Goal: Transaction & Acquisition: Purchase product/service

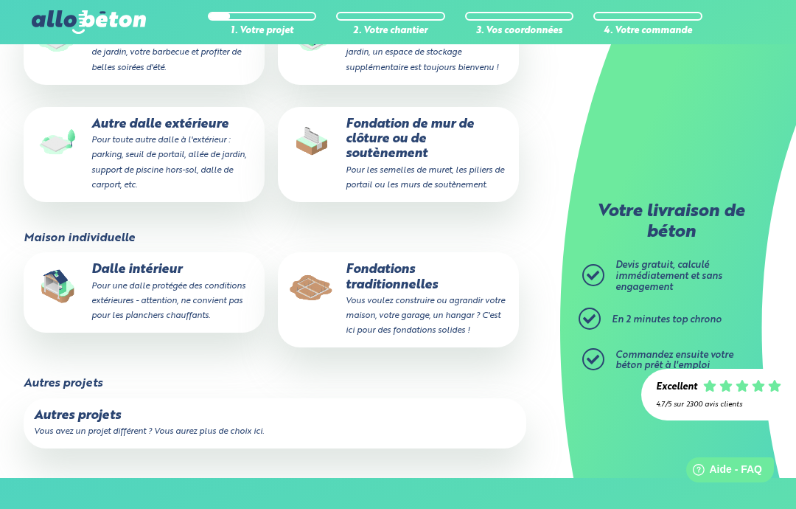
click at [72, 268] on img at bounding box center [57, 285] width 47 height 47
click at [0, 0] on input "Dalle intérieur Pour une dalle protégée des conditions extérieures - attention,…" at bounding box center [0, 0] width 0 height 0
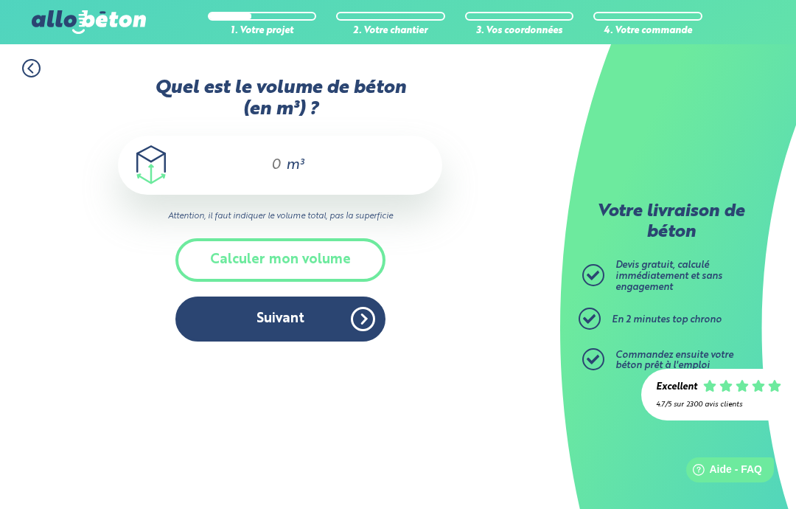
click at [349, 255] on button "Calculer mon volume" at bounding box center [280, 259] width 210 height 43
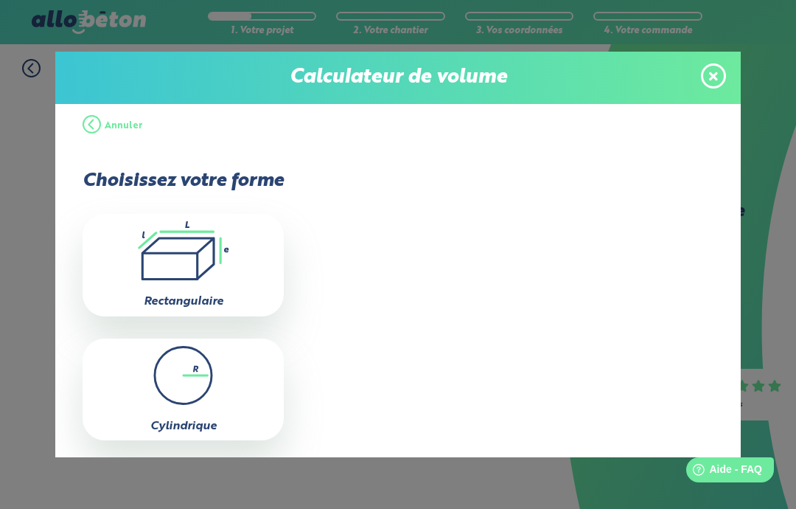
click at [144, 240] on icon ".icon-calc-rectanglea{fill:none;stroke-linecap:round;stroke-width:3px;stroke:#6…" at bounding box center [183, 250] width 186 height 59
type input "0"
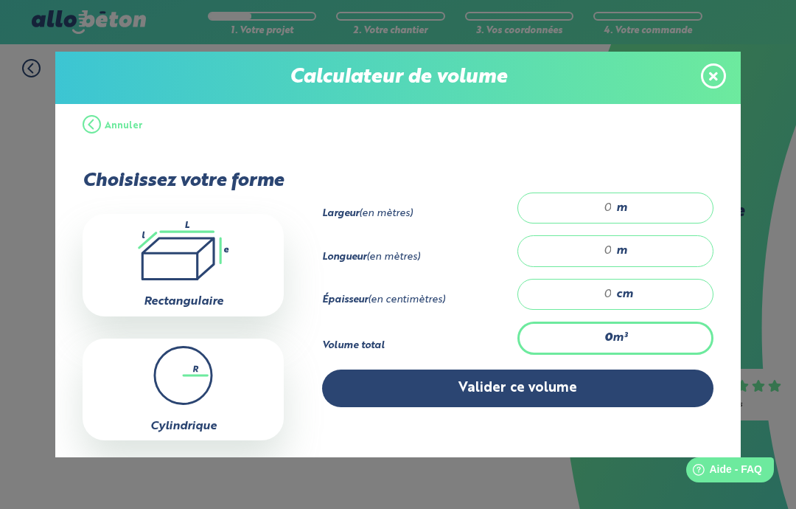
click at [612, 206] on input "number" at bounding box center [572, 207] width 79 height 15
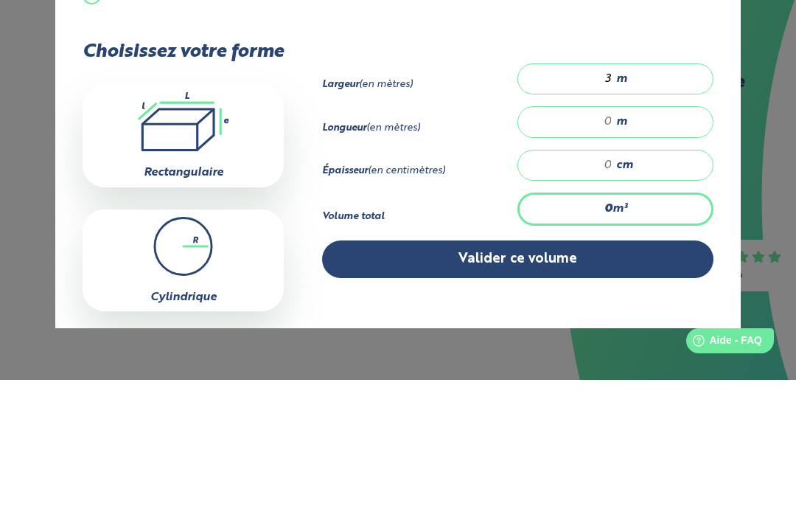
type input "3"
click at [612, 243] on input "number" at bounding box center [572, 250] width 79 height 15
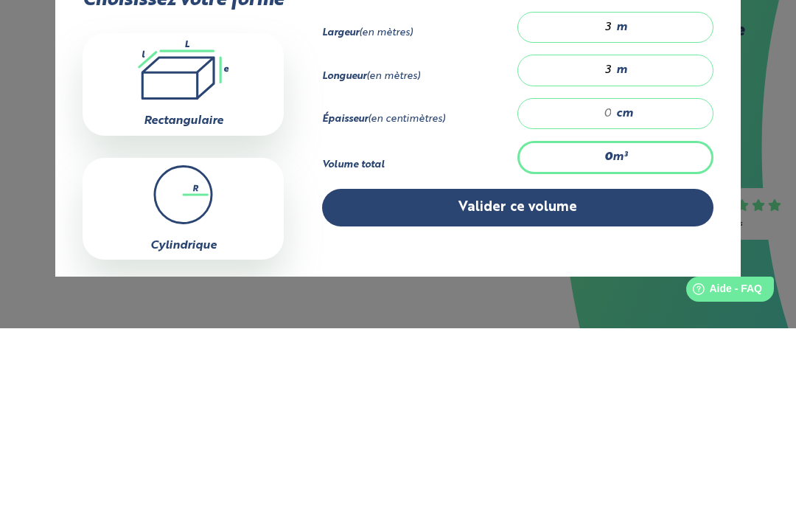
type input "3"
click at [609, 287] on input "number" at bounding box center [572, 294] width 79 height 15
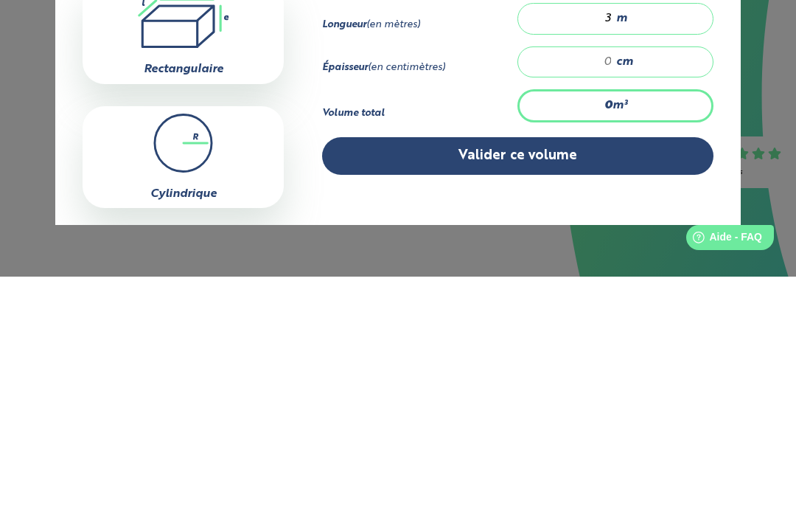
type input "0.18"
type input "2"
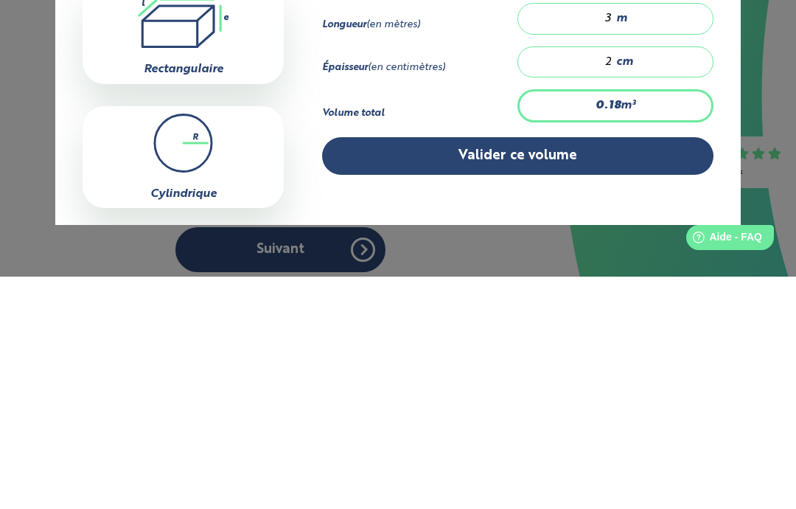
type input "1.8"
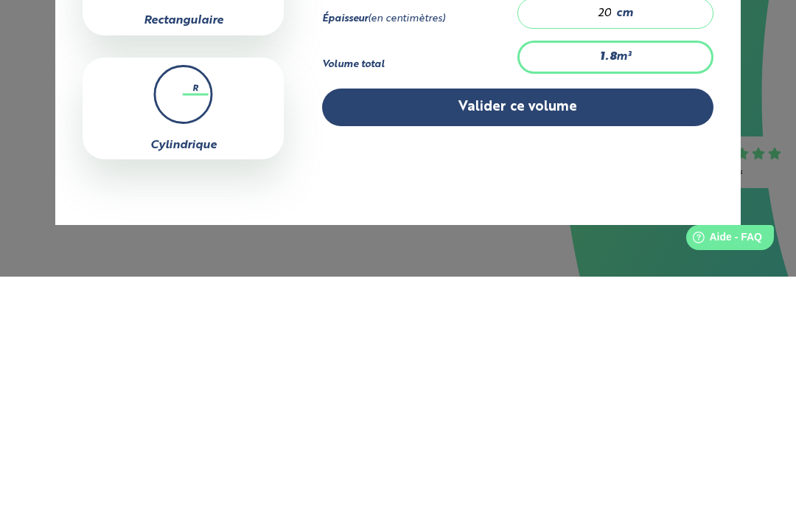
scroll to position [48, 0]
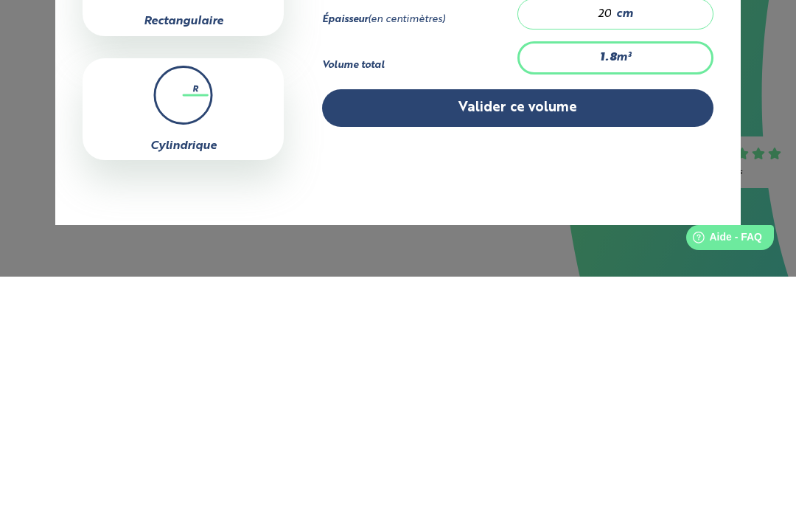
type input "20"
click at [641, 321] on button "Valider ce volume" at bounding box center [517, 340] width 391 height 38
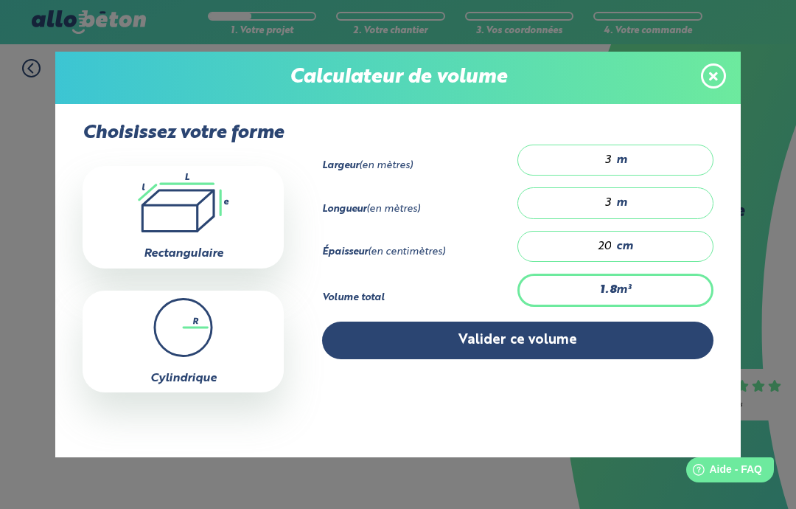
scroll to position [0, 0]
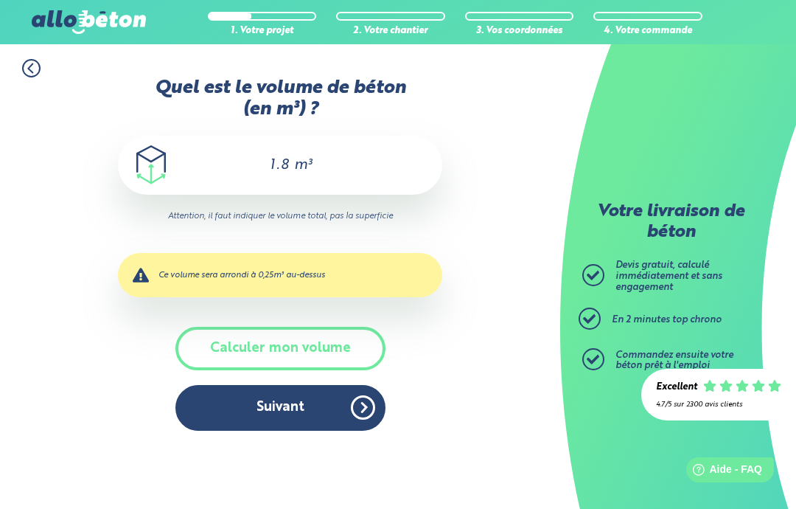
click at [214, 385] on button "Suivant" at bounding box center [280, 407] width 210 height 45
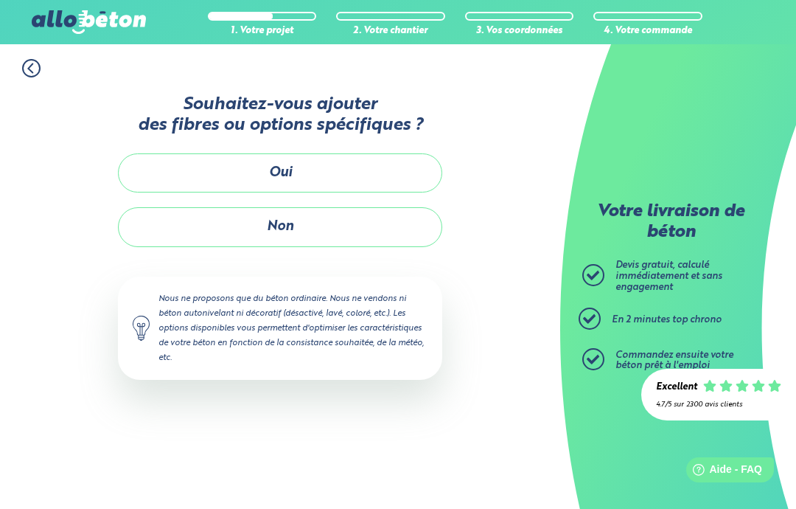
click at [143, 207] on button "Non" at bounding box center [280, 226] width 324 height 39
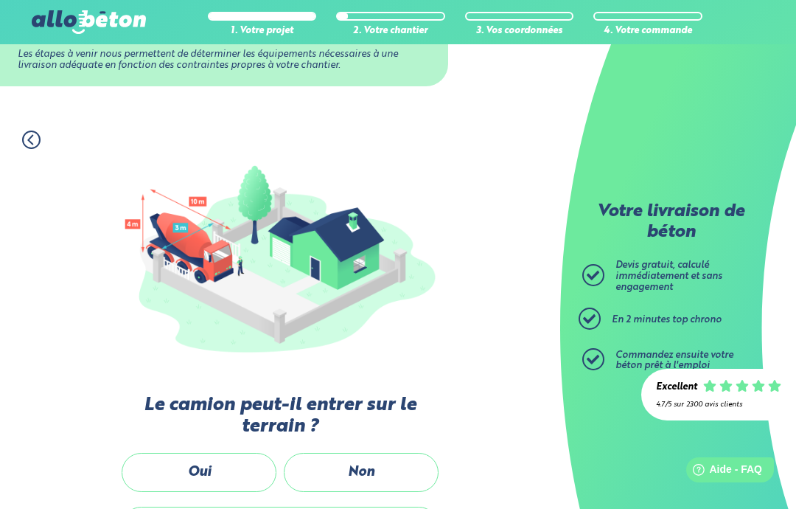
click at [163, 458] on label "Oui" at bounding box center [199, 472] width 155 height 39
click at [0, 0] on input "Oui" at bounding box center [0, 0] width 0 height 0
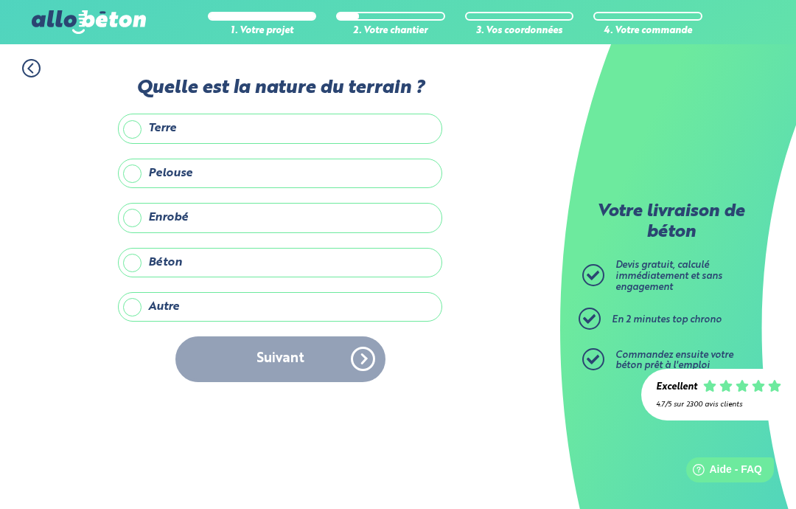
click at [128, 251] on label "Béton" at bounding box center [280, 262] width 324 height 29
click at [0, 0] on input "Béton" at bounding box center [0, 0] width 0 height 0
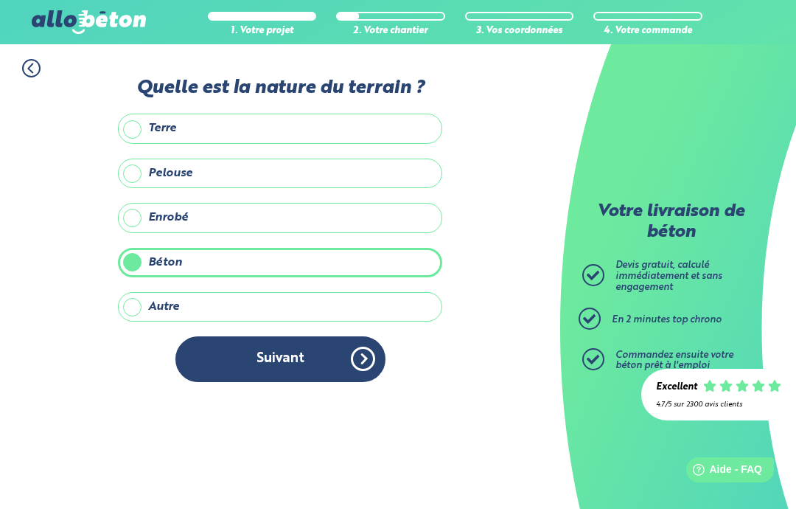
click at [355, 355] on button "Suivant" at bounding box center [280, 358] width 210 height 45
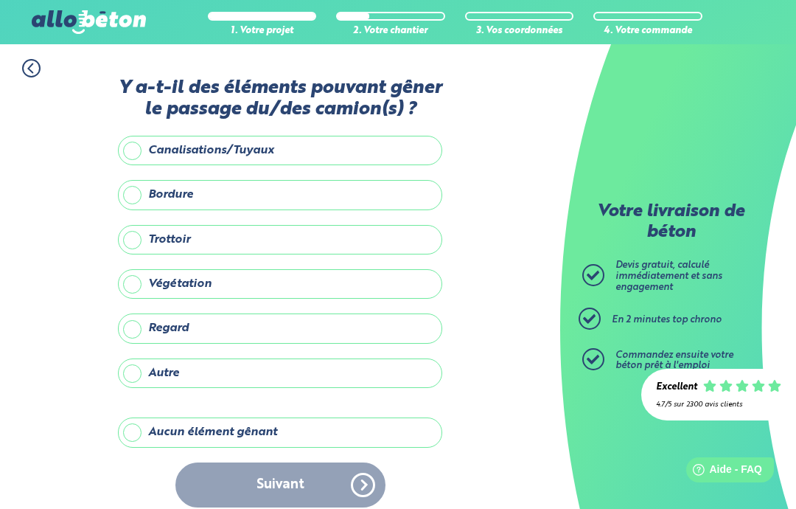
click at [405, 419] on label "Aucun élément gênant" at bounding box center [280, 431] width 324 height 29
click at [0, 0] on input "Aucun élément gênant" at bounding box center [0, 0] width 0 height 0
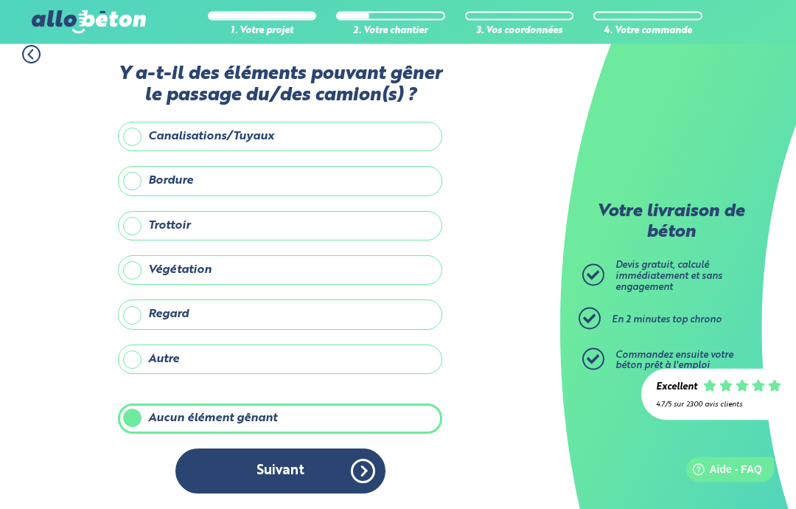
click at [362, 449] on button "Suivant" at bounding box center [280, 471] width 210 height 45
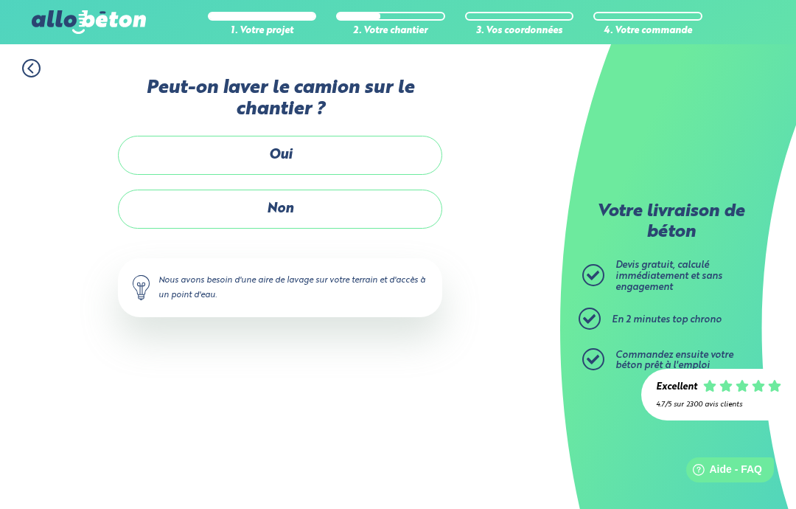
click at [408, 146] on label "Oui" at bounding box center [280, 155] width 324 height 39
click at [0, 0] on input "Oui" at bounding box center [0, 0] width 0 height 0
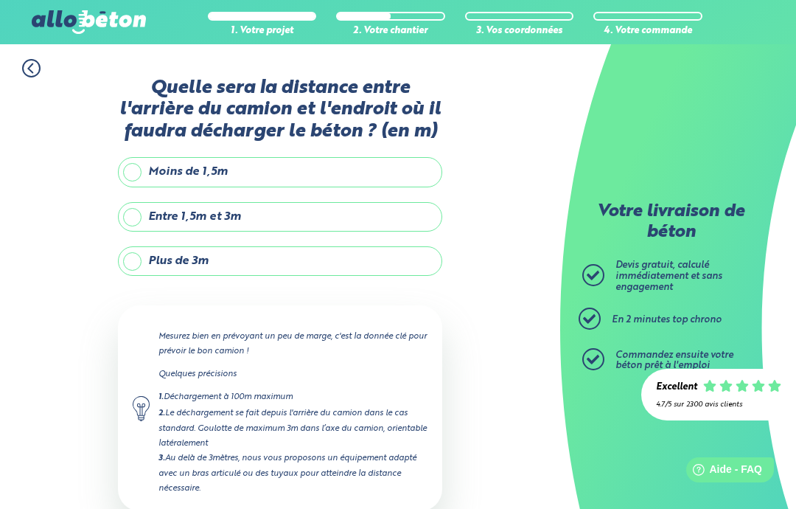
click at [138, 251] on label "Plus de 3m" at bounding box center [280, 260] width 324 height 29
click at [0, 0] on input "Plus de 3m" at bounding box center [0, 0] width 0 height 0
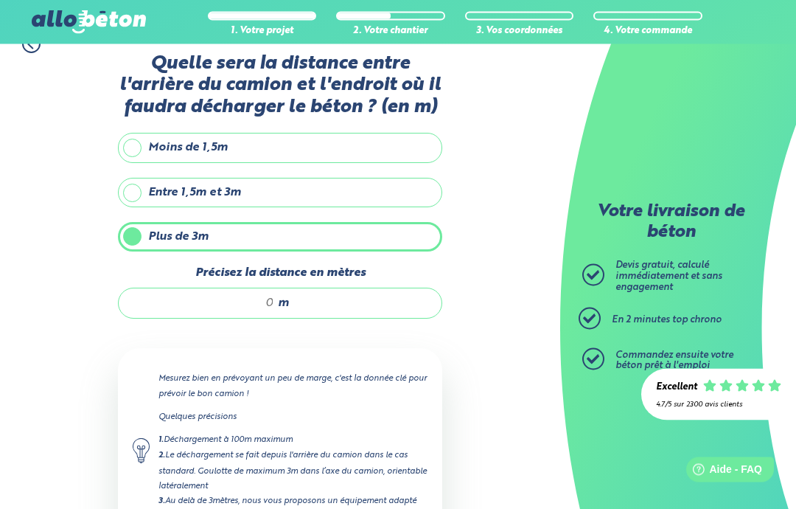
scroll to position [29, 0]
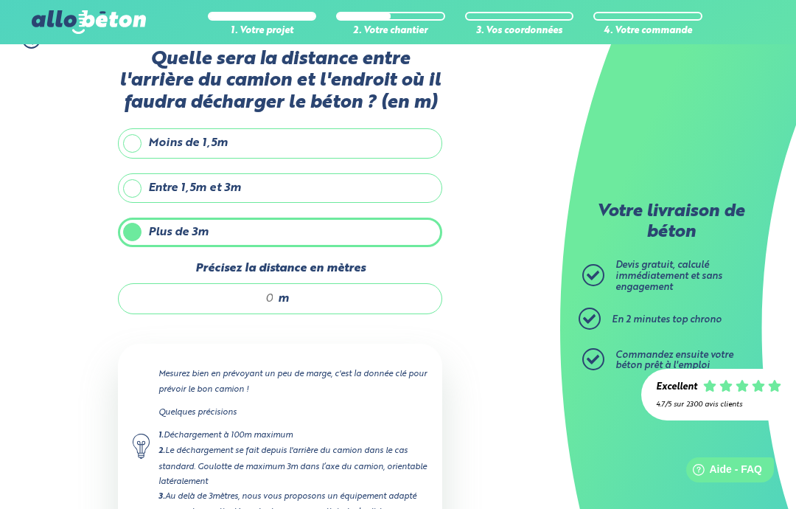
click at [392, 293] on div "m" at bounding box center [280, 298] width 324 height 31
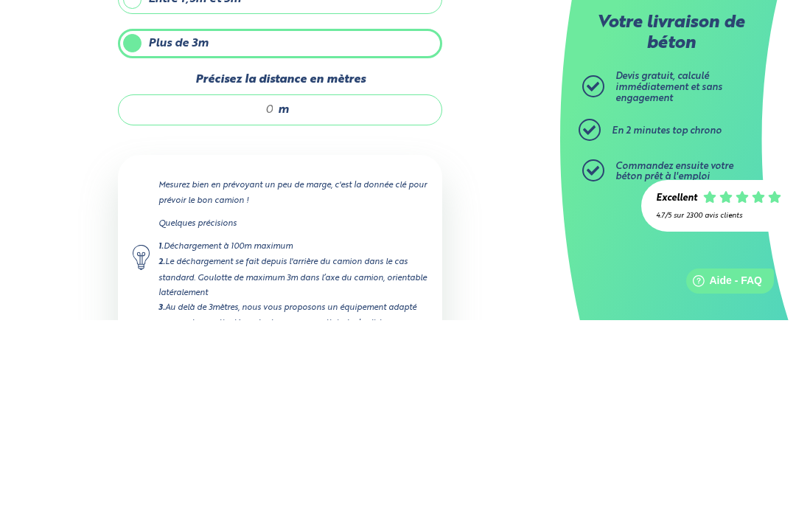
type input "7"
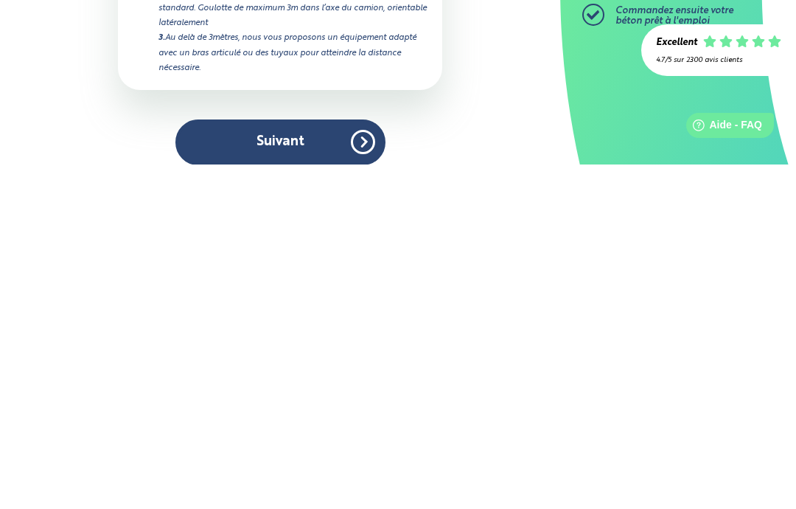
scroll to position [161, 0]
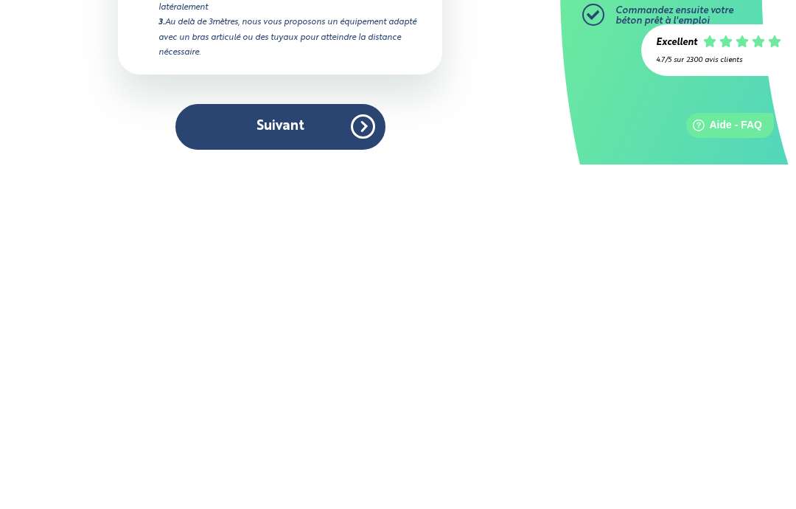
click at [192, 448] on button "Suivant" at bounding box center [280, 470] width 210 height 45
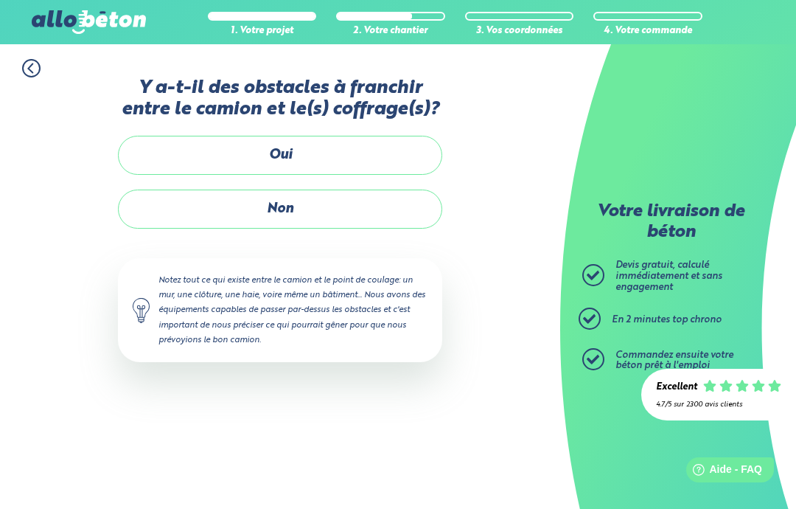
click at [132, 144] on label "Oui" at bounding box center [280, 155] width 324 height 39
click at [0, 0] on input "Oui" at bounding box center [0, 0] width 0 height 0
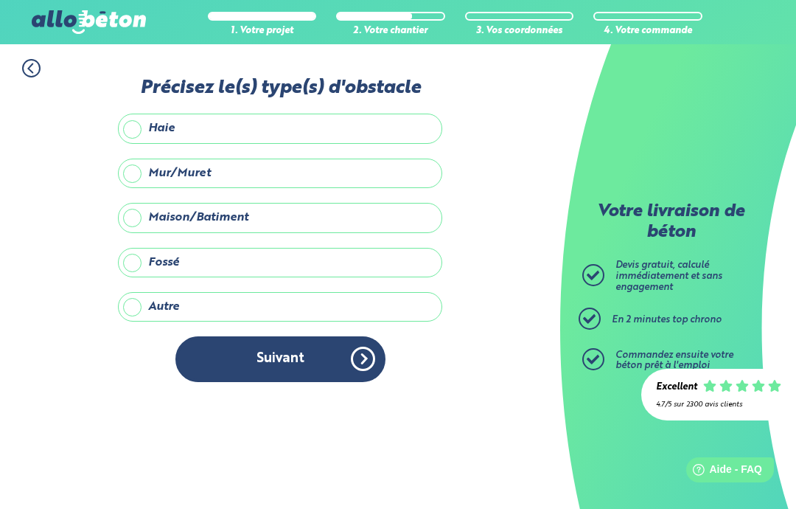
click at [130, 170] on label "Mur/Muret" at bounding box center [280, 172] width 324 height 29
click at [0, 0] on input "Mur/Muret" at bounding box center [0, 0] width 0 height 0
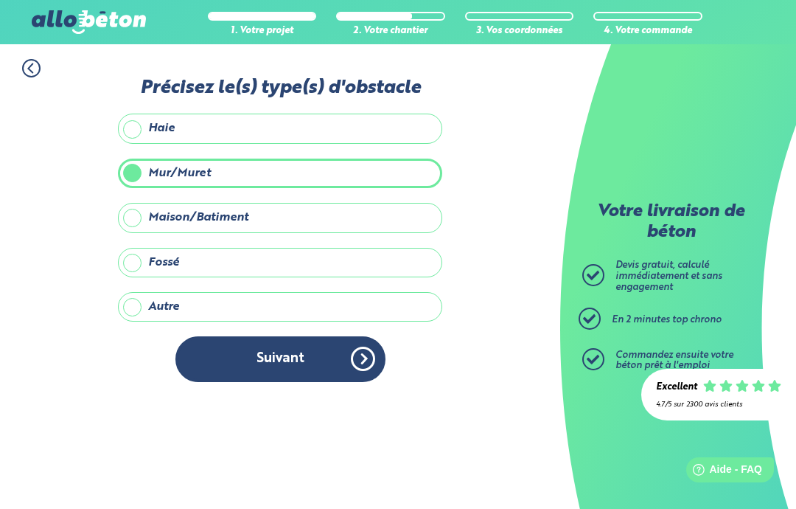
click at [357, 357] on button "Suivant" at bounding box center [280, 358] width 210 height 45
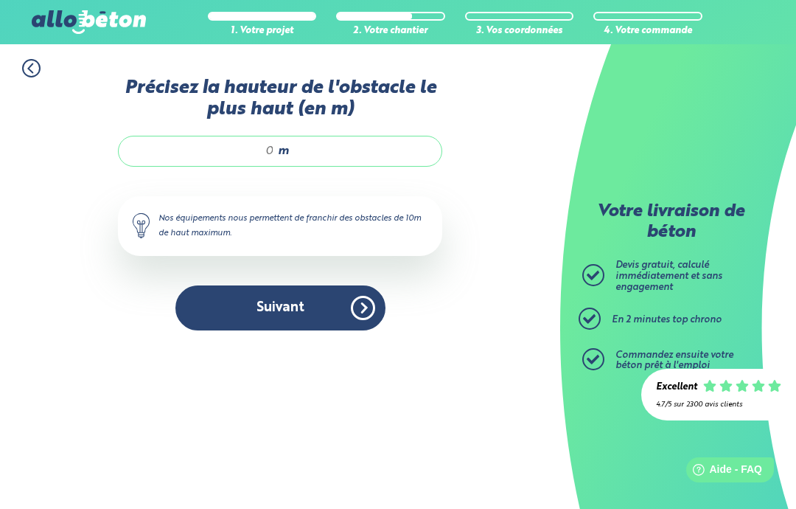
click at [267, 149] on input "Précisez la hauteur de l'obstacle le plus haut (en m)" at bounding box center [203, 151] width 141 height 15
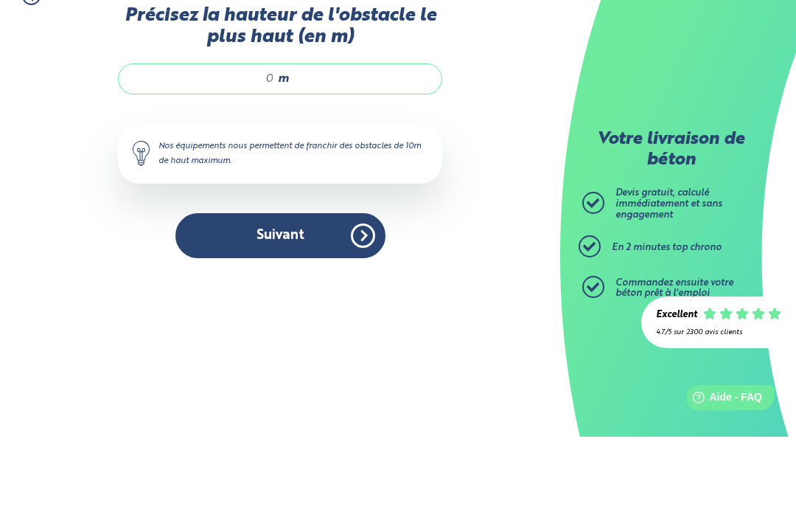
type input "2"
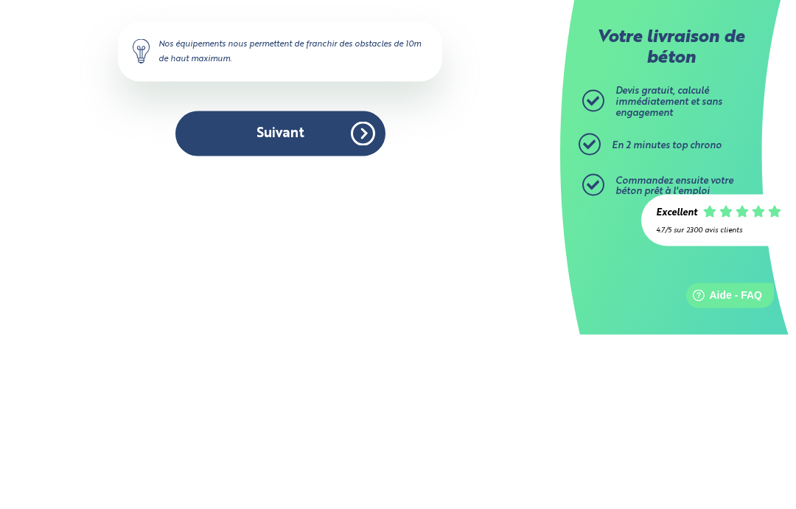
click at [367, 285] on button "Suivant" at bounding box center [280, 307] width 210 height 45
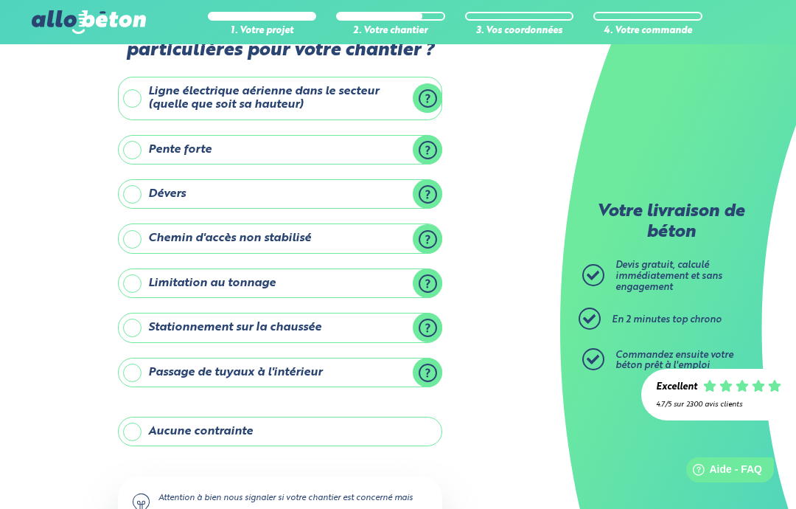
click at [134, 368] on label "Passage de tuyaux à l'intérieur" at bounding box center [280, 371] width 324 height 29
click at [0, 0] on input "Passage de tuyaux à l'intérieur" at bounding box center [0, 0] width 0 height 0
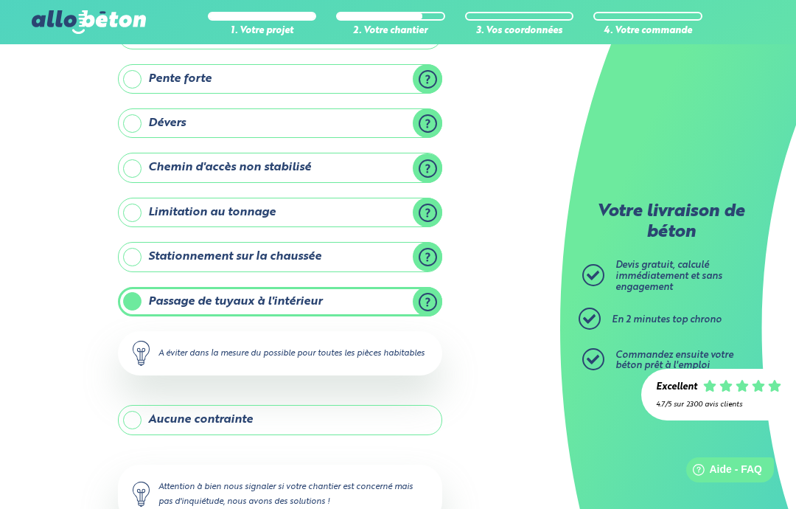
scroll to position [186, 0]
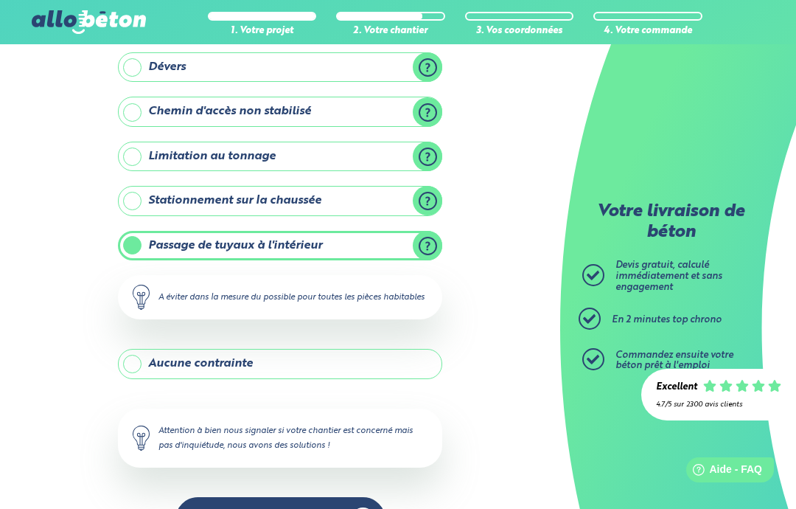
click at [351, 505] on div "Y-a t-il des contraintes particulières pour votre chantier ? Ligne électrique a…" at bounding box center [280, 224] width 324 height 665
click at [355, 508] on button "Suivant" at bounding box center [280, 519] width 210 height 45
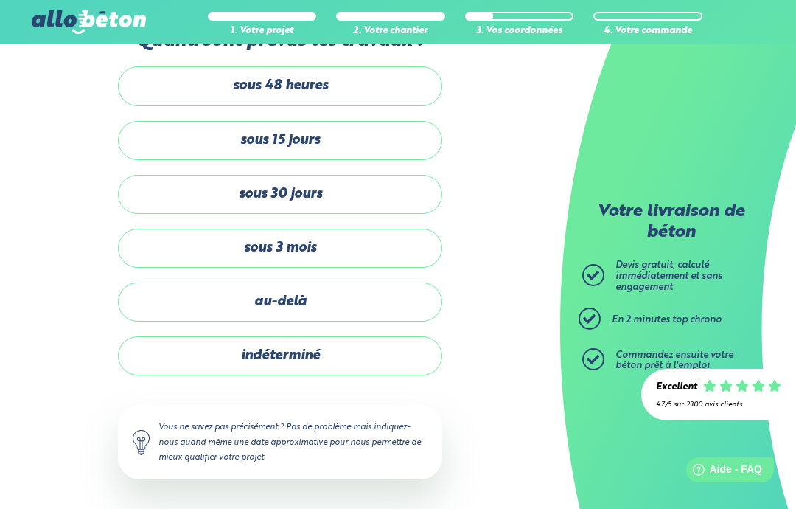
scroll to position [59, 0]
click at [144, 231] on label "sous 3 mois" at bounding box center [280, 247] width 324 height 39
click at [0, 0] on input "sous 3 mois" at bounding box center [0, 0] width 0 height 0
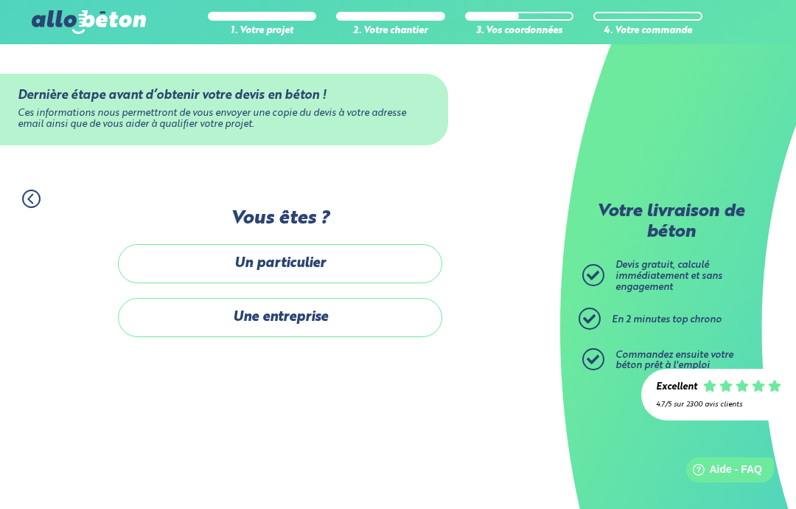
click at [388, 244] on label "Un particulier" at bounding box center [280, 263] width 324 height 39
click at [0, 0] on input "Un particulier" at bounding box center [0, 0] width 0 height 0
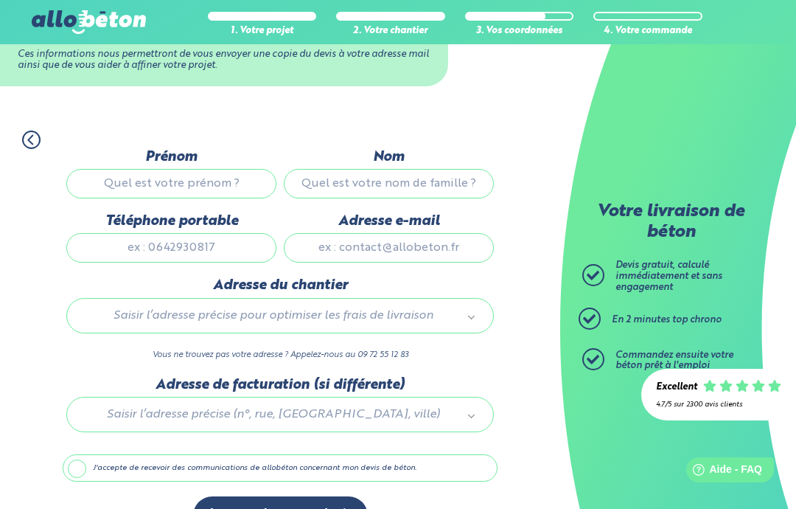
click at [95, 176] on input "Prénom" at bounding box center [171, 183] width 210 height 29
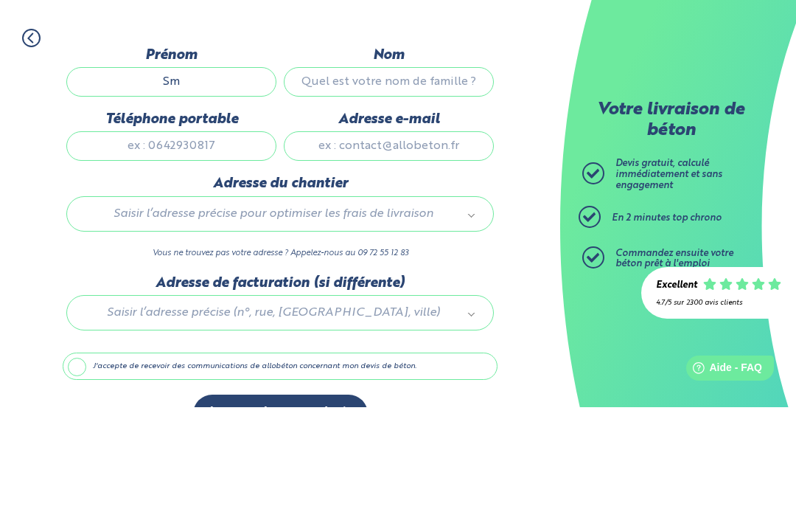
type input "S"
type input "[PERSON_NAME]"
type input "[EMAIL_ADDRESS][DOMAIN_NAME]"
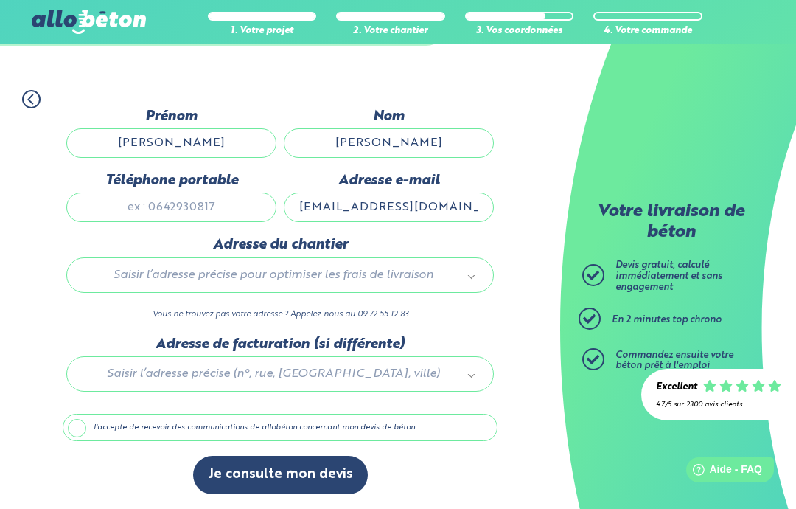
type input "6 Lagault"
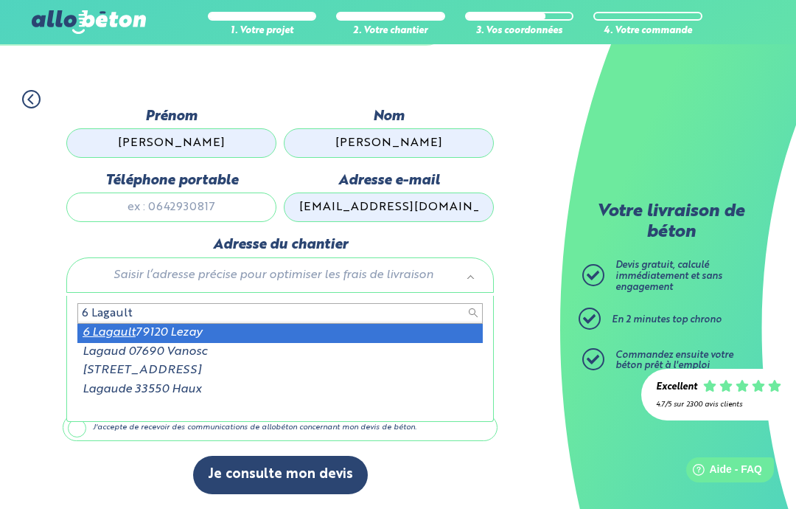
click at [97, 321] on input "6 Lagault" at bounding box center [279, 313] width 405 height 21
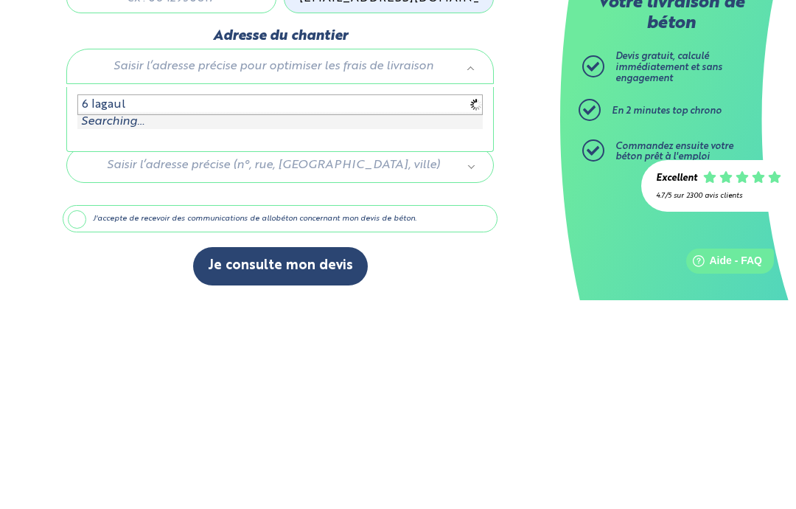
type input "6 lagault"
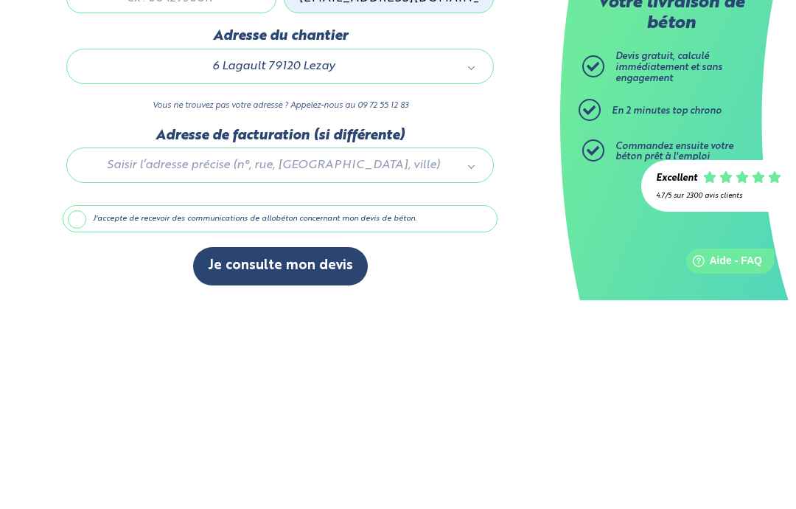
click at [535, 90] on div "1. Votre projet 2. Votre chantier 3. Vos coordonnées 4. Votre commande Dernière…" at bounding box center [280, 291] width 560 height 433
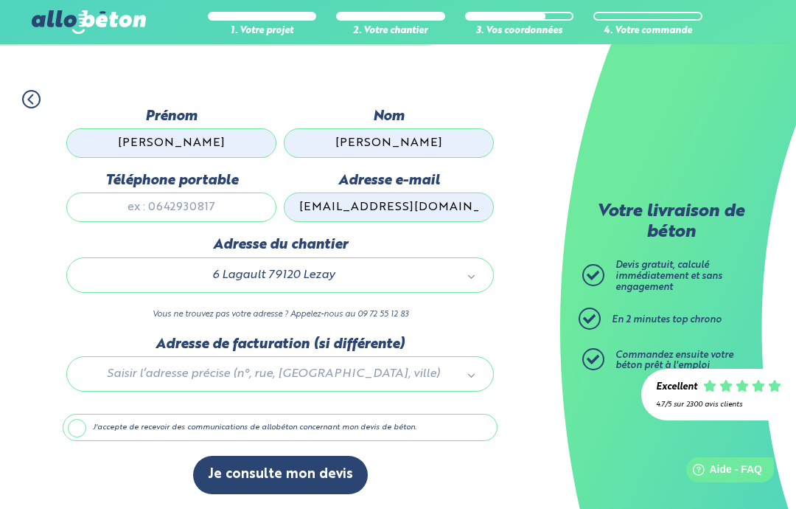
click at [74, 421] on label "J'accepte de recevoir des communications de allobéton concernant mon devis de b…" at bounding box center [280, 427] width 435 height 28
click at [0, 0] on input "J'accepte de recevoir des communications de allobéton concernant mon devis de b…" at bounding box center [0, 0] width 0 height 0
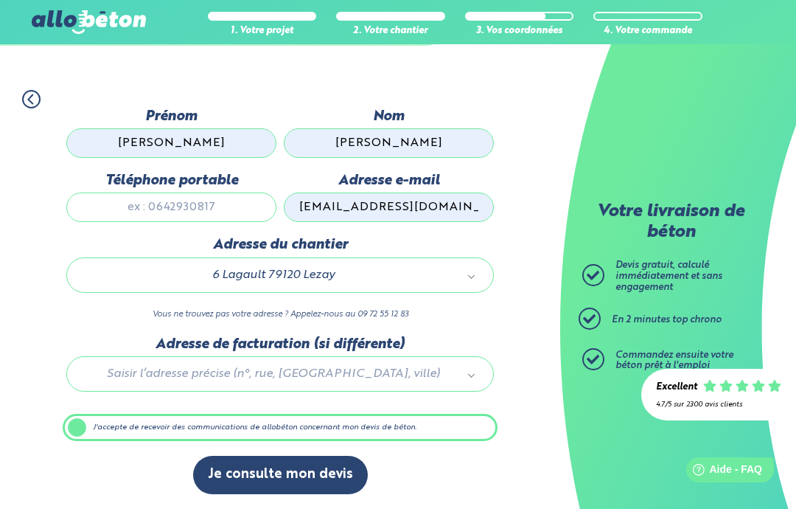
click at [336, 457] on button "Je consulte mon devis" at bounding box center [280, 474] width 175 height 38
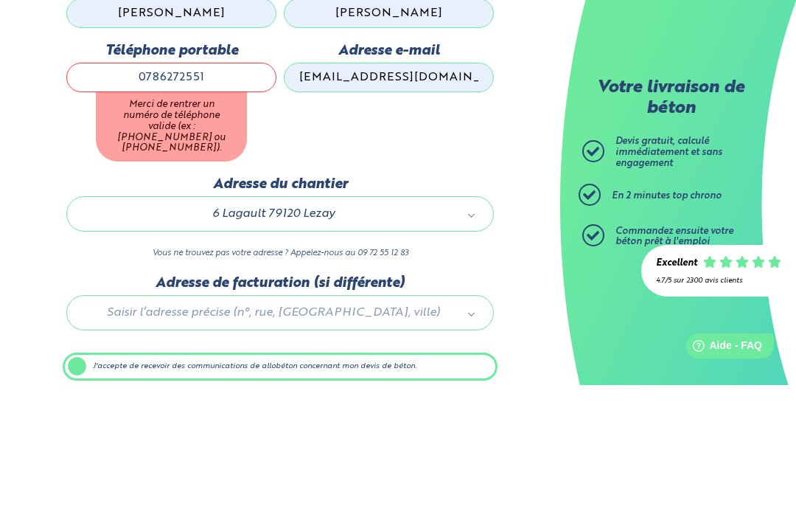
scroll to position [161, 0]
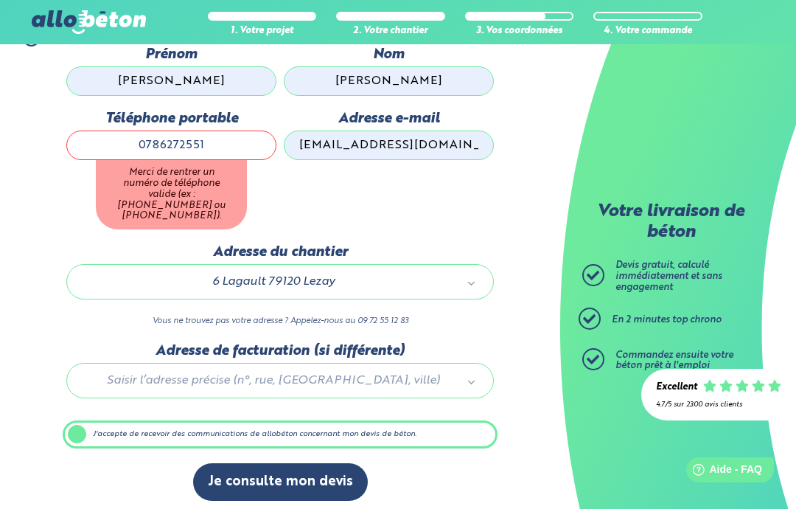
type input "0786272551"
click at [124, 476] on div "Dernière étape avant d’obtenir votre devis en béton ! Ces informations nous per…" at bounding box center [280, 280] width 435 height 469
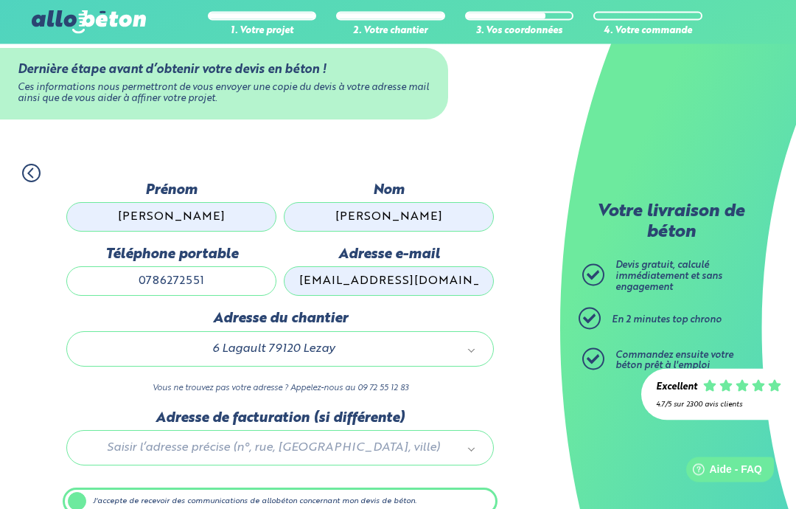
scroll to position [46, 0]
